Goal: Obtain resource: Download file/media

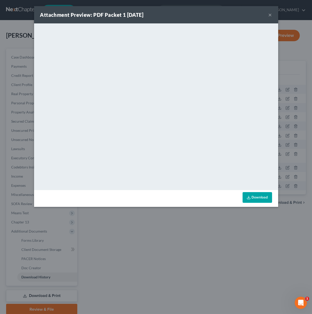
click at [271, 14] on button "×" at bounding box center [271, 15] width 4 height 6
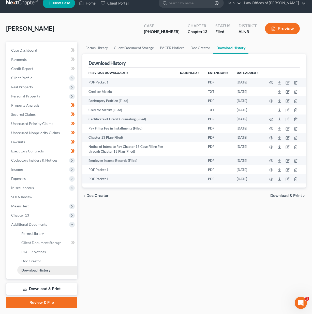
scroll to position [7, 0]
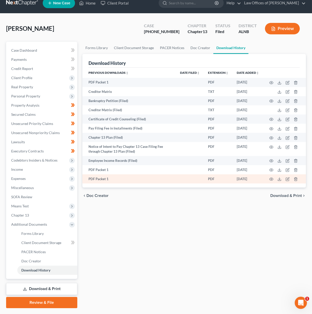
click at [274, 177] on td at bounding box center [284, 178] width 43 height 9
click at [270, 179] on icon "button" at bounding box center [272, 179] width 4 height 4
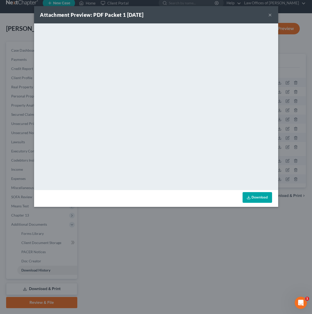
drag, startPoint x: 267, startPoint y: 16, endPoint x: 270, endPoint y: 15, distance: 3.3
click at [270, 15] on div "Attachment Preview: PDF Packet 1 [DATE] ×" at bounding box center [156, 14] width 244 height 17
click at [270, 15] on button "×" at bounding box center [271, 15] width 4 height 6
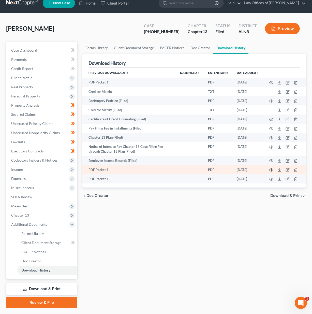
click at [271, 171] on icon "button" at bounding box center [272, 170] width 4 height 3
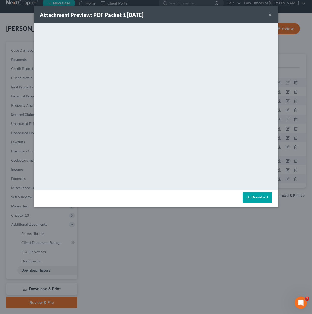
click at [270, 13] on button "×" at bounding box center [271, 15] width 4 height 6
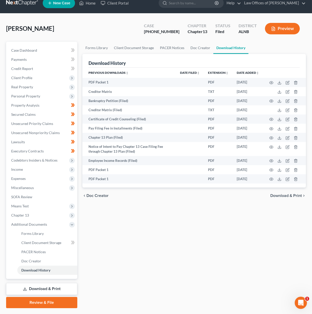
click at [41, 283] on link "Download & Print" at bounding box center [41, 289] width 71 height 12
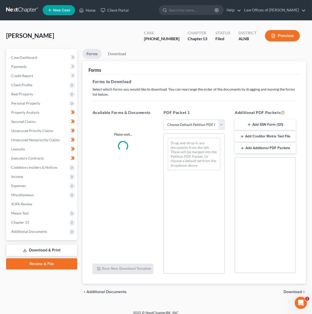
select select "2"
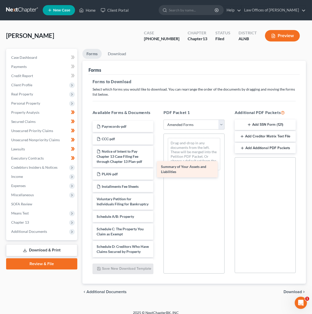
drag, startPoint x: 122, startPoint y: 213, endPoint x: 186, endPoint y: 167, distance: 79.0
click at [158, 167] on div "Summary of Your Assets and Liabilities Payrecords-pdf CCC-pdf Notice of Intent …" at bounding box center [123, 295] width 69 height 349
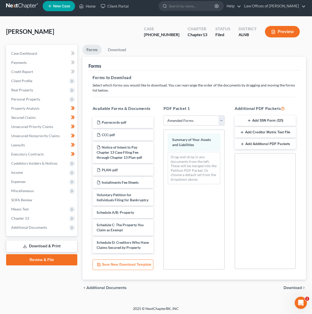
click at [294, 286] on span "Download" at bounding box center [293, 288] width 18 height 4
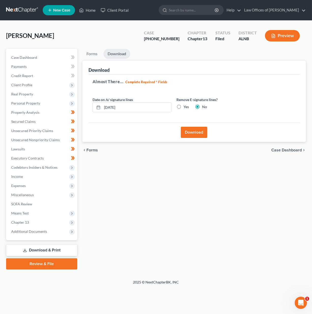
scroll to position [4, 0]
click at [190, 128] on button "Download" at bounding box center [194, 132] width 26 height 11
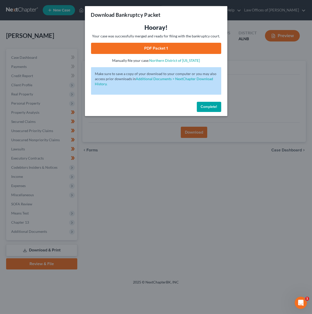
click at [182, 49] on link "PDF Packet 1" at bounding box center [156, 48] width 130 height 11
click at [208, 102] on button "Complete!" at bounding box center [209, 107] width 24 height 10
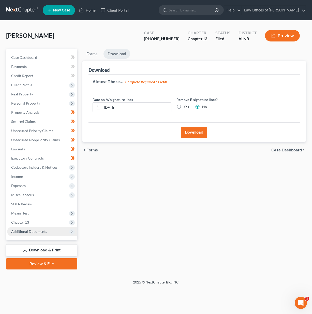
click at [36, 229] on span "Additional Documents" at bounding box center [29, 231] width 36 height 4
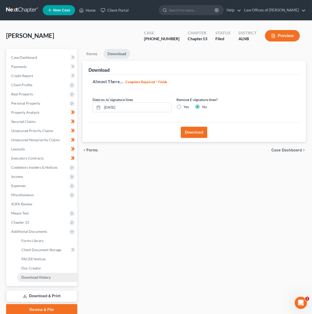
click at [38, 275] on span "Download History" at bounding box center [35, 277] width 29 height 4
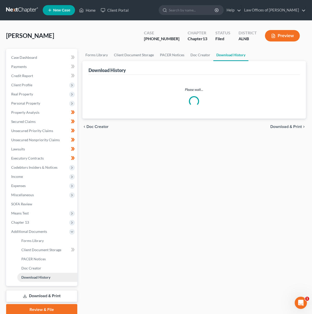
scroll to position [1, 0]
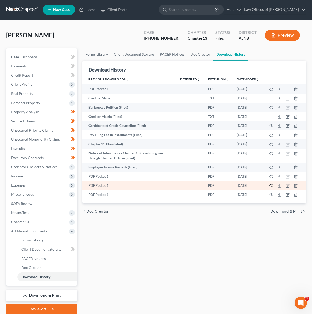
click at [271, 187] on icon "button" at bounding box center [272, 186] width 4 height 4
